Goal: Task Accomplishment & Management: Use online tool/utility

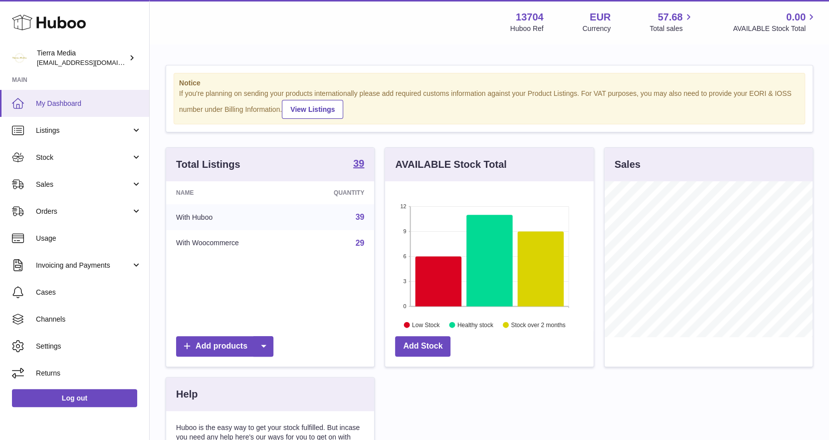
scroll to position [155, 209]
click at [83, 109] on link "My Dashboard" at bounding box center [74, 103] width 149 height 27
click at [79, 211] on span "Orders" at bounding box center [83, 211] width 95 height 9
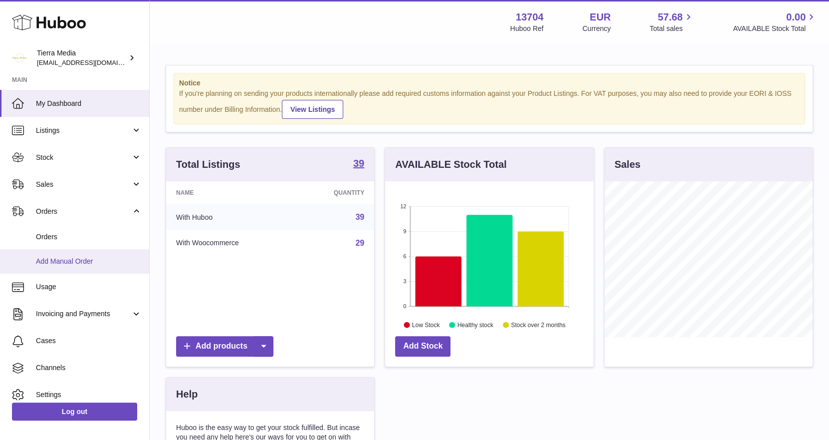
click at [70, 264] on span "Add Manual Order" at bounding box center [89, 260] width 106 height 9
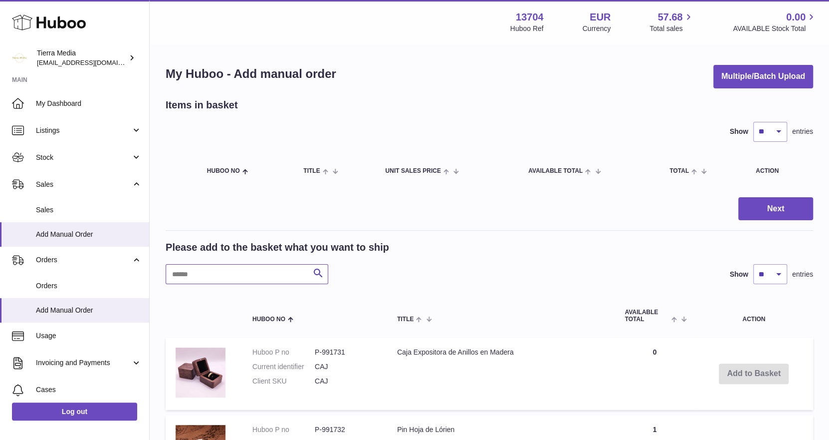
click at [199, 278] on input "text" at bounding box center [247, 274] width 163 height 20
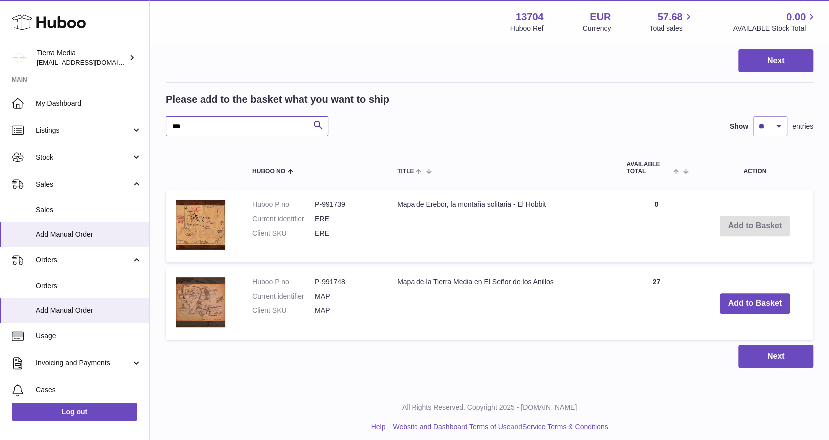
scroll to position [150, 0]
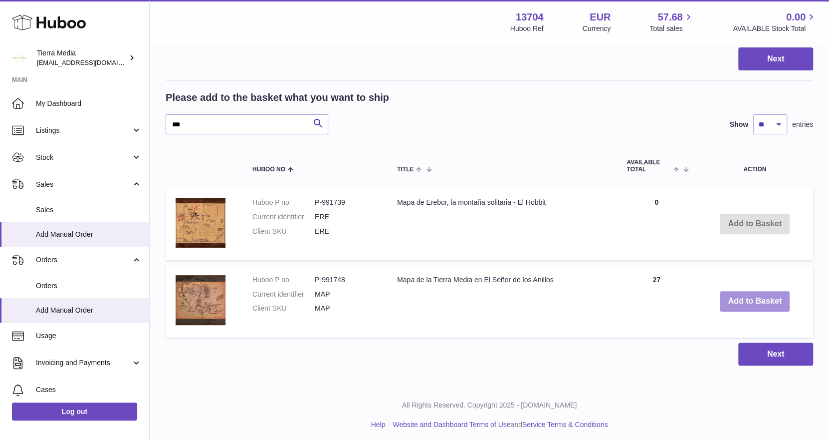
click at [764, 295] on button "Add to Basket" at bounding box center [755, 301] width 70 height 20
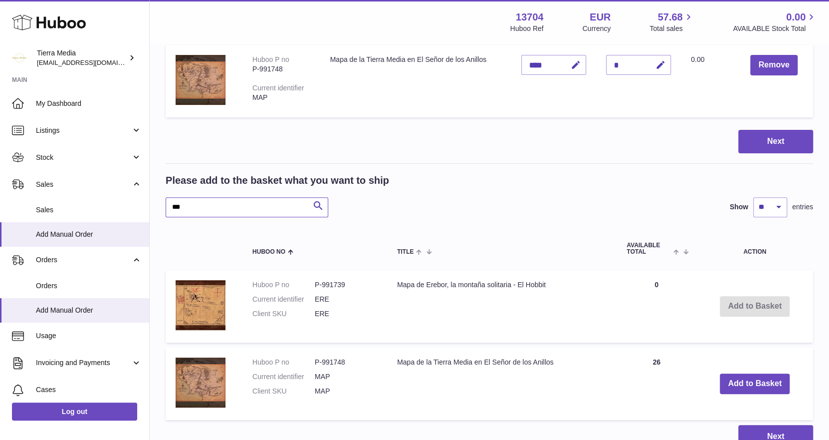
drag, startPoint x: 200, startPoint y: 207, endPoint x: 167, endPoint y: 207, distance: 32.4
click at [167, 207] on input "***" at bounding box center [247, 207] width 163 height 20
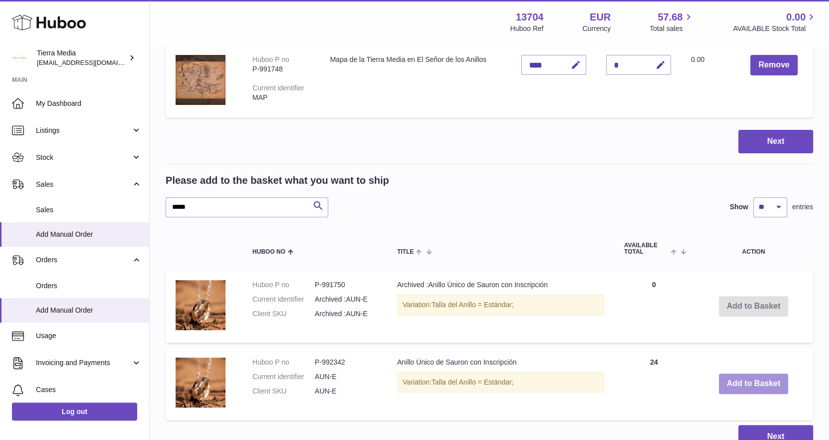
click at [759, 374] on button "Add to Basket" at bounding box center [754, 383] width 70 height 20
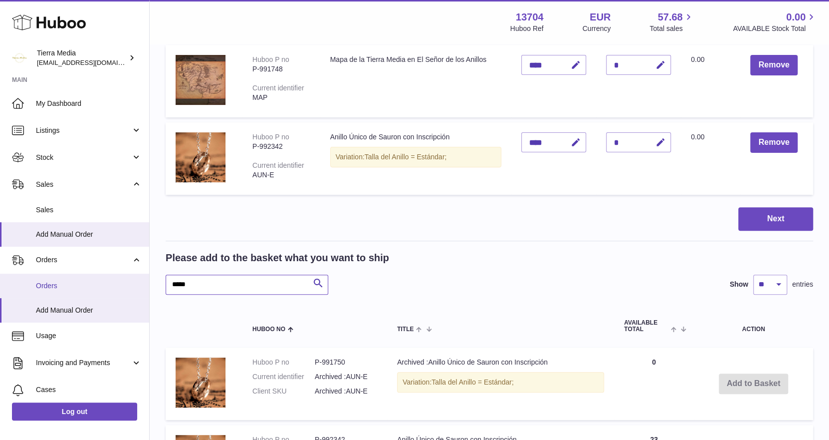
click at [144, 281] on div "Huboo Tierra Media hola.tierramedia@gmail.com Main My Dashboard Listings Not wi…" at bounding box center [414, 226] width 829 height 753
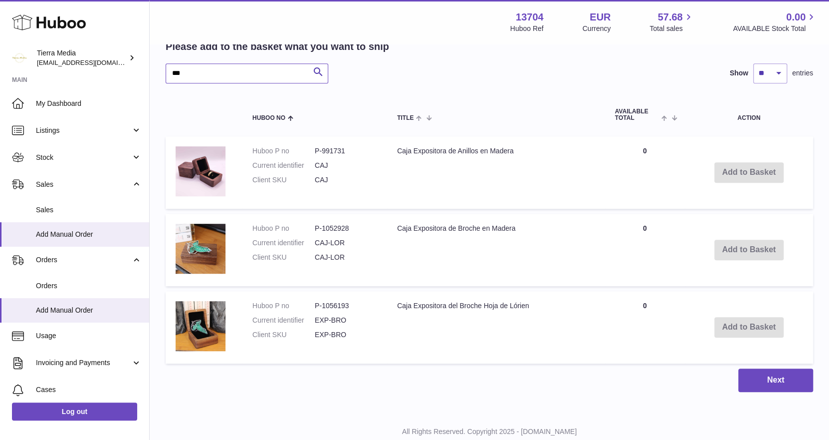
scroll to position [339, 0]
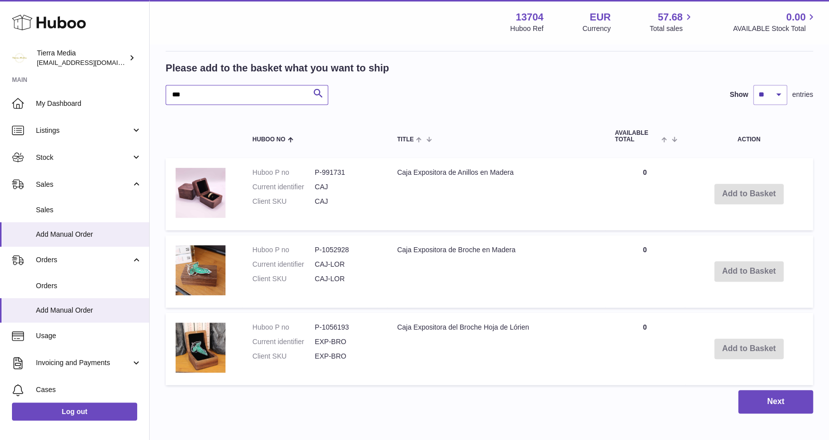
type input "***"
click at [752, 195] on td "Add to Basket" at bounding box center [749, 194] width 128 height 72
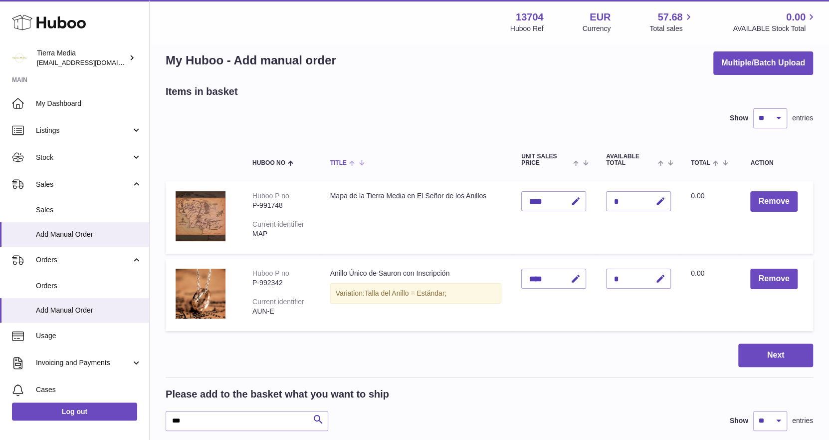
scroll to position [0, 0]
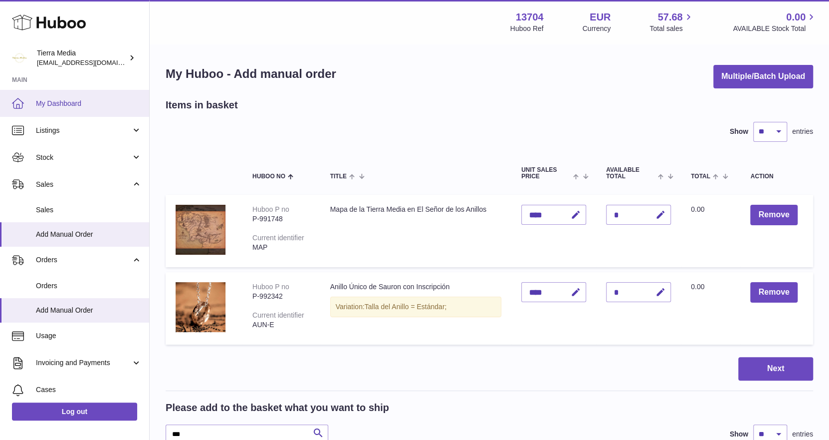
click at [89, 101] on span "My Dashboard" at bounding box center [89, 103] width 106 height 9
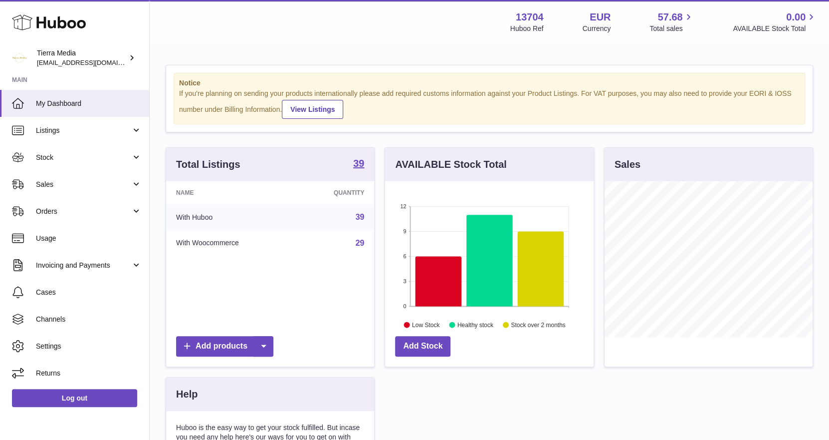
scroll to position [155, 209]
